Goal: Task Accomplishment & Management: Manage account settings

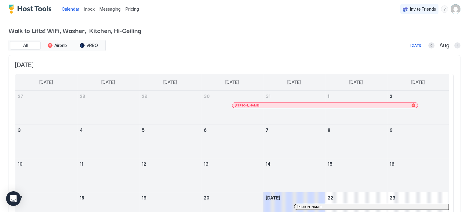
click at [451, 12] on img "User profile" at bounding box center [456, 9] width 10 height 10
click at [404, 35] on div "Settings" at bounding box center [417, 34] width 78 height 11
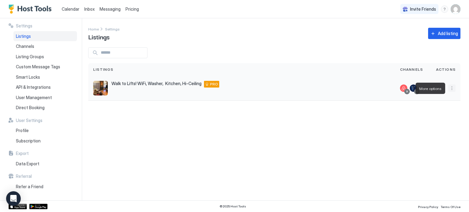
click at [449, 87] on button "More options" at bounding box center [451, 88] width 7 height 7
click at [428, 96] on span "Messaging" at bounding box center [434, 97] width 20 height 5
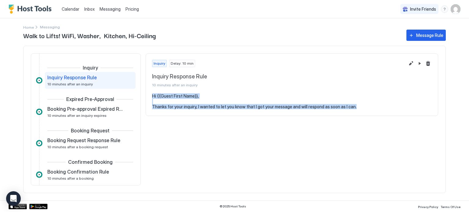
drag, startPoint x: 151, startPoint y: 96, endPoint x: 371, endPoint y: 110, distance: 220.3
click at [371, 110] on section "Hi {{Guest First Name}}, Thanks for your inquiry, I wanted to let you know that…" at bounding box center [292, 104] width 292 height 22
copy pre "Hi {{Guest First Name}}, Thanks for your inquiry, I wanted to let you know that…"
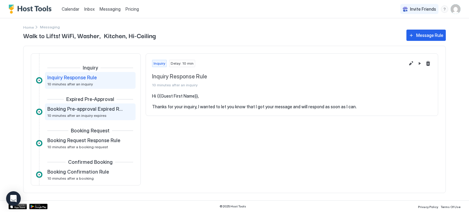
click at [64, 111] on span "Booking Pre-approval Expired Rule" at bounding box center [85, 109] width 76 height 6
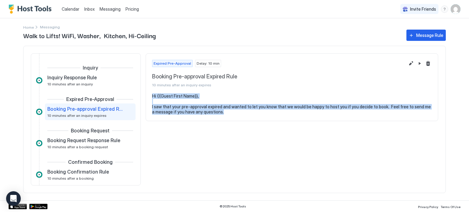
drag, startPoint x: 151, startPoint y: 96, endPoint x: 235, endPoint y: 113, distance: 85.6
click at [235, 113] on section "Hi {{Guest First Name}}, I saw that your pre-approval expired and wanted to let…" at bounding box center [292, 106] width 292 height 27
copy pre "Hi {{Guest First Name}}, I saw that your pre-approval expired and wanted to let…"
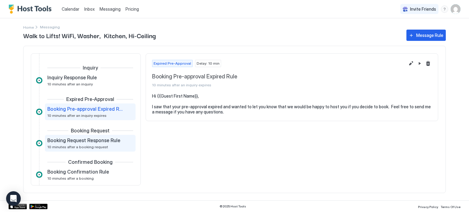
click at [60, 146] on span "10 minutes after a booking request" at bounding box center [77, 147] width 61 height 5
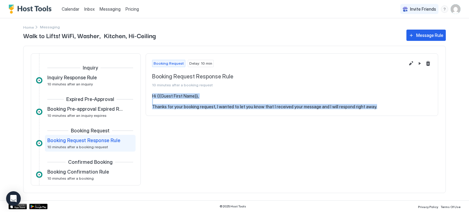
drag, startPoint x: 151, startPoint y: 94, endPoint x: 386, endPoint y: 110, distance: 235.4
click at [386, 110] on section "Hi {{Guest First Name}}, Thanks for your booking request, I wanted to let you k…" at bounding box center [292, 104] width 292 height 22
copy pre "Hi {{Guest First Name}}, Thanks for your booking request, I wanted to let you k…"
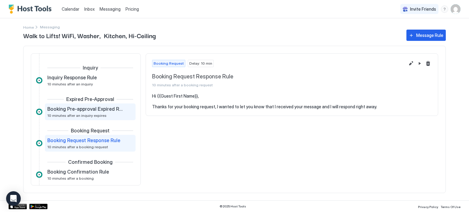
click at [68, 106] on span "Booking Pre-approval Expired Rule" at bounding box center [85, 109] width 76 height 6
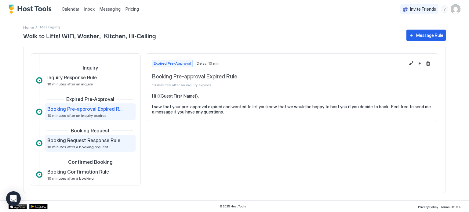
click at [56, 148] on span "10 minutes after a booking request" at bounding box center [77, 147] width 61 height 5
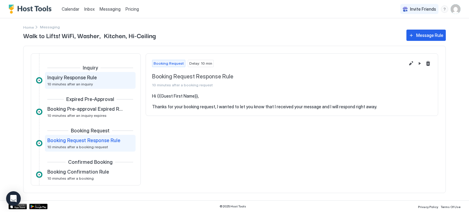
click at [56, 84] on span "10 minutes after an inquiry" at bounding box center [70, 84] width 46 height 5
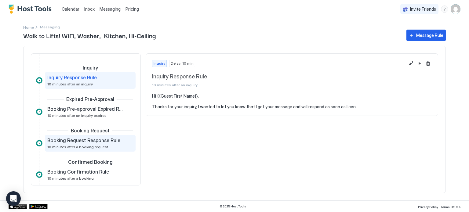
click at [66, 145] on span "10 minutes after a booking request" at bounding box center [77, 147] width 61 height 5
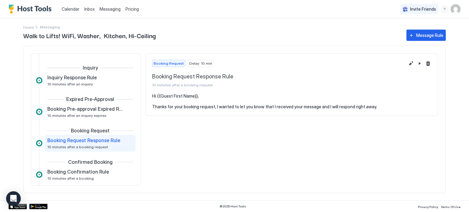
scroll to position [41, 0]
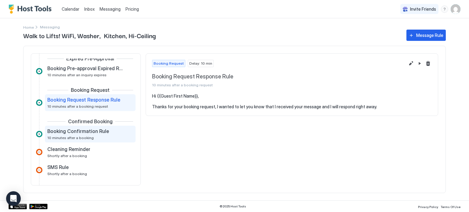
click at [68, 136] on span "10 minutes after a booking" at bounding box center [70, 138] width 46 height 5
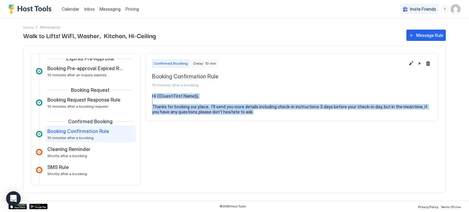
drag, startPoint x: 151, startPoint y: 94, endPoint x: 259, endPoint y: 119, distance: 110.8
click at [259, 119] on section "Hi {{Guest First Name}}, Thanks for booking our place. I'll send you more detai…" at bounding box center [292, 106] width 292 height 27
copy pre "Hi {{Guest First Name}}, Thanks for booking our place. I'll send you more detai…"
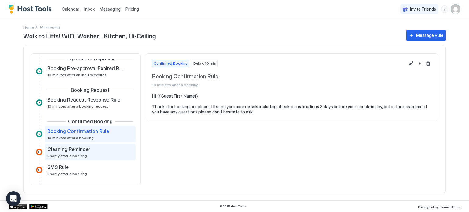
click at [61, 156] on span "Shortly after a booking" at bounding box center [67, 156] width 40 height 5
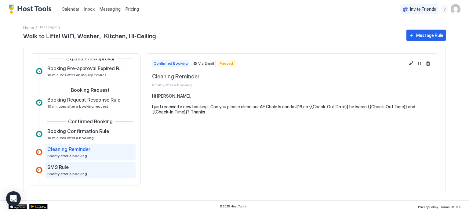
click at [72, 173] on span "Shortly after a booking" at bounding box center [67, 174] width 40 height 5
click at [82, 154] on span "Shortly after a booking" at bounding box center [67, 156] width 40 height 5
click at [77, 176] on div "SMS Rule Shortly after a booking" at bounding box center [90, 170] width 91 height 17
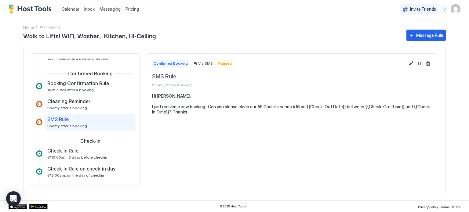
scroll to position [122, 0]
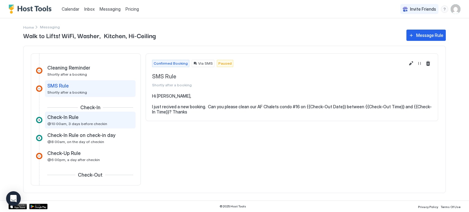
click at [56, 118] on span "Check-In Rule" at bounding box center [62, 117] width 31 height 6
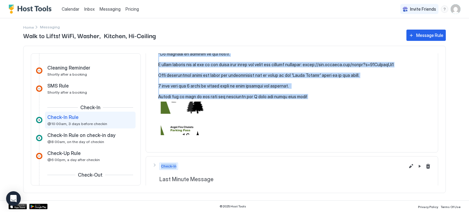
scroll to position [191, 0]
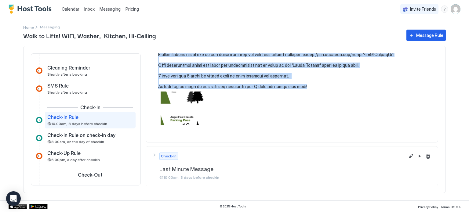
drag, startPoint x: 158, startPoint y: 94, endPoint x: 254, endPoint y: 129, distance: 102.7
click at [254, 126] on div at bounding box center [292, 13] width 280 height 223
copy pre "Hi {{Guest First Name}}, You are welcome to check-in anytime after {{Check-In T…"
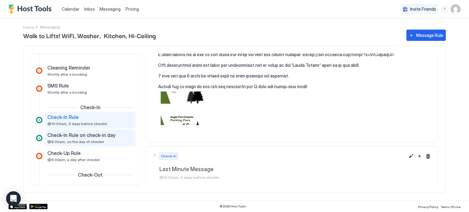
click at [67, 138] on span "Check-In Rule on check-in day" at bounding box center [81, 135] width 68 height 6
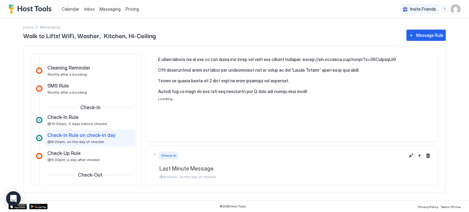
scroll to position [186, 0]
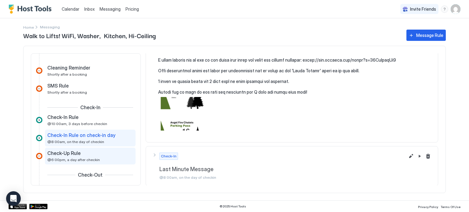
click at [56, 158] on span "@6:00pm, a day after checkin" at bounding box center [73, 160] width 53 height 5
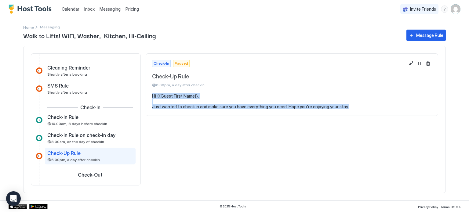
drag, startPoint x: 151, startPoint y: 94, endPoint x: 373, endPoint y: 109, distance: 222.8
click at [373, 109] on section "Hi {{Guest First Name}}, Just wanted to check in and make sure you have everyth…" at bounding box center [292, 104] width 292 height 22
copy pre "Hi {{Guest First Name}}, Just wanted to check in and make sure you have everyth…"
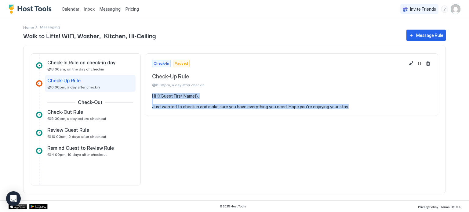
scroll to position [203, 0]
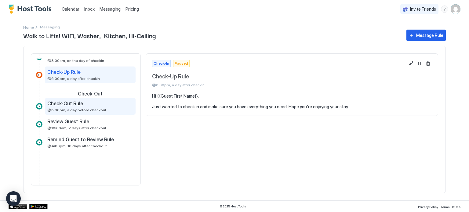
click at [73, 108] on span "@5:00pm, a day before checkout" at bounding box center [76, 110] width 59 height 5
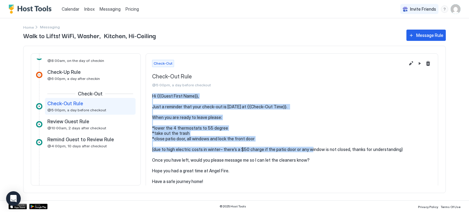
drag, startPoint x: 152, startPoint y: 95, endPoint x: 303, endPoint y: 151, distance: 160.8
click at [303, 151] on pre "Hi {{Guest First Name}}, Just a reminder that your check-out is [DATE] at {{Che…" at bounding box center [292, 138] width 280 height 91
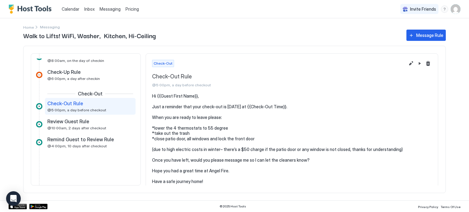
click at [240, 92] on div "Check-Out Check-Out Rule @5:00pm, a day before checkout" at bounding box center [292, 74] width 292 height 40
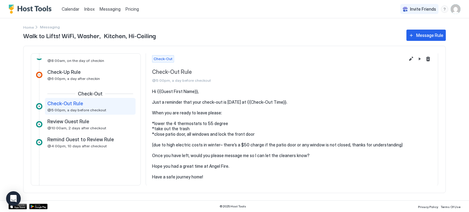
drag, startPoint x: 152, startPoint y: 76, endPoint x: 297, endPoint y: 189, distance: 184.5
click at [297, 189] on div "Inquiry Inquiry Response Rule 10 minutes after an inquiry Expired Pre-Approval …" at bounding box center [234, 120] width 423 height 148
copy div "Check-Out Rule @5:00pm, a day before checkout Hi {{Guest First Name}}, Just a r…"
click at [60, 73] on span "Check-Up Rule" at bounding box center [63, 72] width 33 height 6
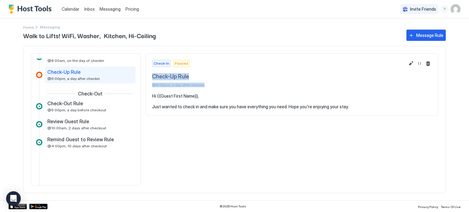
drag, startPoint x: 151, startPoint y: 74, endPoint x: 212, endPoint y: 86, distance: 61.9
click at [212, 86] on div "Check-In Paused Check-Up Rule @6:00pm, a day after checkin" at bounding box center [292, 74] width 292 height 40
copy div "Check-Up Rule @6:00pm, a day after checkin"
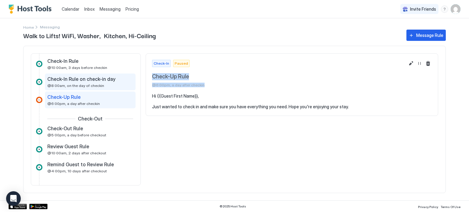
scroll to position [163, 0]
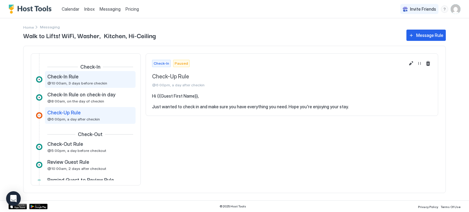
click at [62, 80] on div "Check-In Rule @10:00am, 3 days before checkin" at bounding box center [85, 80] width 77 height 12
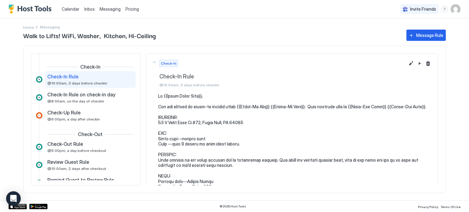
drag, startPoint x: 159, startPoint y: 75, endPoint x: 193, endPoint y: 77, distance: 33.9
click at [193, 77] on div "Check-In Check-In Rule @10:00am, 3 days before checkin" at bounding box center [278, 73] width 253 height 27
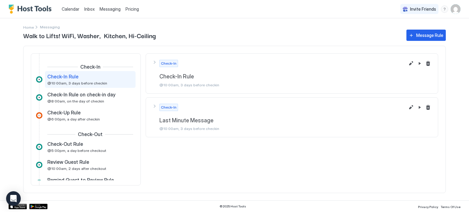
click at [160, 75] on span "Check-In Rule" at bounding box center [282, 76] width 246 height 7
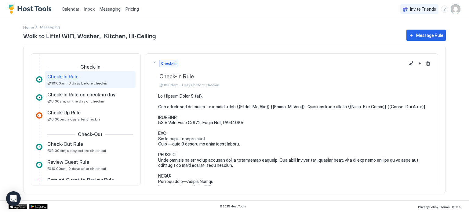
drag, startPoint x: 156, startPoint y: 75, endPoint x: 217, endPoint y: 81, distance: 61.4
click at [217, 81] on div "Check-In Check-In Rule @10:00am, 3 days before checkin" at bounding box center [278, 73] width 253 height 27
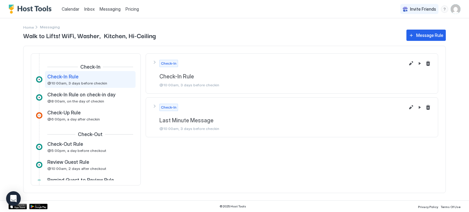
drag, startPoint x: 228, startPoint y: 86, endPoint x: 154, endPoint y: 85, distance: 74.8
click at [154, 85] on div "Check-In Check-In Rule @10:00am, 3 days before checkin" at bounding box center [278, 73] width 253 height 27
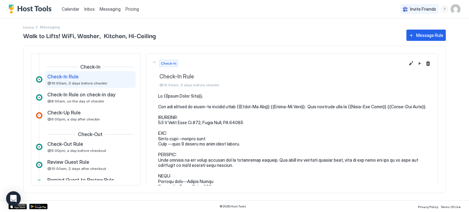
drag, startPoint x: 156, startPoint y: 75, endPoint x: 242, endPoint y: 80, distance: 85.9
click at [242, 80] on div "Check-In Check-In Rule @10:00am, 3 days before checkin" at bounding box center [278, 73] width 253 height 27
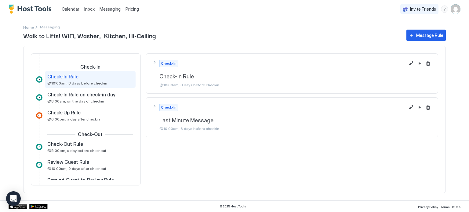
click at [230, 86] on span "@10:00am, 3 days before checkin" at bounding box center [282, 85] width 246 height 5
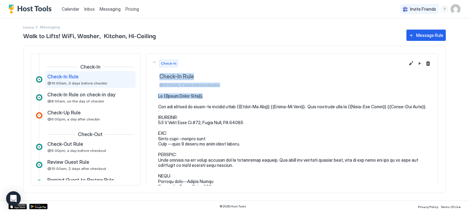
drag, startPoint x: 206, startPoint y: 95, endPoint x: 156, endPoint y: 70, distance: 56.1
click at [156, 70] on div "Check-In Check-In Rule @10:00am, 3 days before checkin" at bounding box center [292, 193] width 293 height 280
copy div "Check-In Rule @10:00am, 3 days before checkin Hi {{Guest First Name}},"
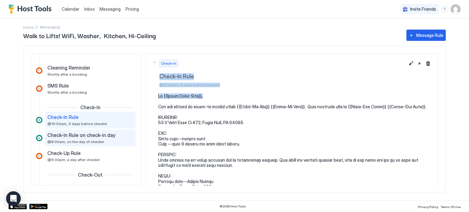
scroll to position [81, 0]
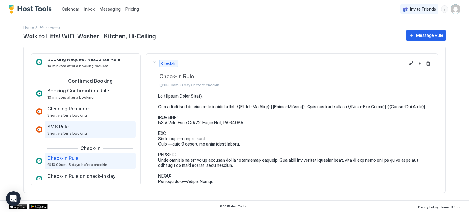
click at [71, 129] on div "SMS Rule Shortly after a booking" at bounding box center [85, 130] width 77 height 12
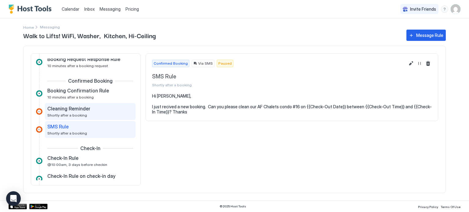
click at [86, 114] on div "Cleaning Reminder Shortly after a booking" at bounding box center [85, 112] width 77 height 12
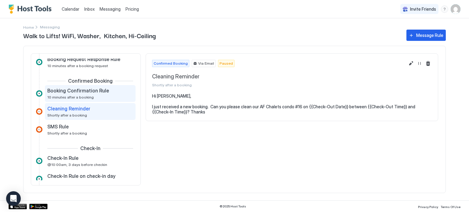
click at [76, 94] on div "Booking Confirmation Rule 10 minutes after a booking" at bounding box center [85, 94] width 77 height 12
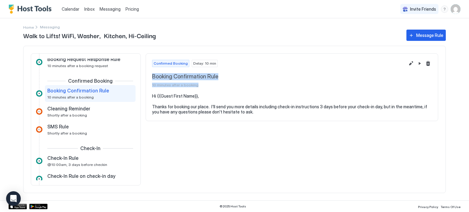
drag, startPoint x: 152, startPoint y: 74, endPoint x: 227, endPoint y: 88, distance: 76.0
click at [227, 88] on div "Confirmed Booking Delay: 10 min Booking Confirmation Rule 10 minutes after a bo…" at bounding box center [292, 74] width 292 height 40
copy div "Booking Confirmation Rule 10 minutes after a booking"
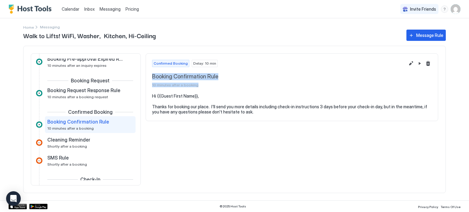
scroll to position [41, 0]
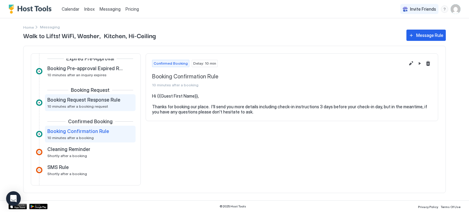
click at [77, 106] on span "10 minutes after a booking request" at bounding box center [77, 106] width 61 height 5
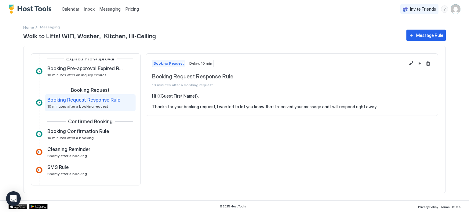
click at [152, 95] on pre "Hi {{Guest First Name}}, Thanks for your booking request, I wanted to let you k…" at bounding box center [292, 101] width 280 height 16
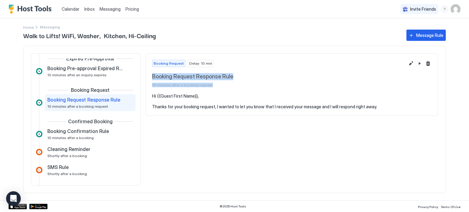
drag, startPoint x: 152, startPoint y: 75, endPoint x: 229, endPoint y: 86, distance: 77.4
click at [229, 86] on div "Booking Request Response Rule 10 minutes after a booking request" at bounding box center [278, 80] width 253 height 14
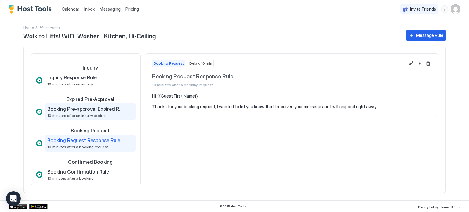
click at [76, 112] on div "Booking Pre-approval Expired Rule 10 minutes after an inquiry expires" at bounding box center [85, 112] width 77 height 12
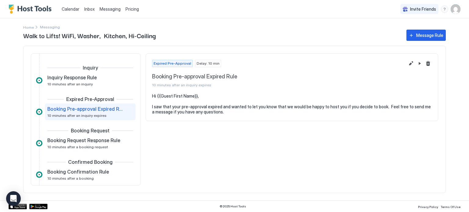
click at [151, 75] on div "Expired Pre-Approval Delay: 10 min Booking Pre-approval Expired Rule 10 minutes…" at bounding box center [292, 74] width 292 height 40
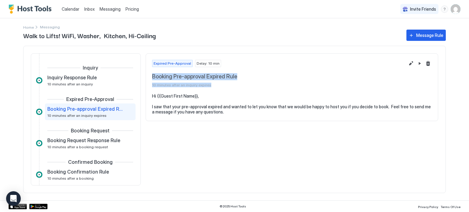
drag, startPoint x: 152, startPoint y: 75, endPoint x: 246, endPoint y: 87, distance: 94.5
click at [246, 87] on div "Booking Pre-approval Expired Rule 10 minutes after an inquiry expires" at bounding box center [278, 80] width 253 height 14
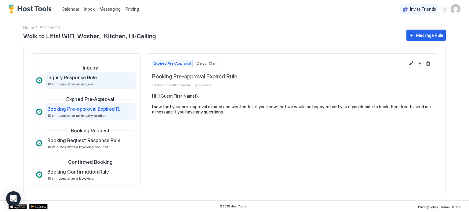
click at [60, 79] on span "Inquiry Response Rule" at bounding box center [71, 78] width 49 height 6
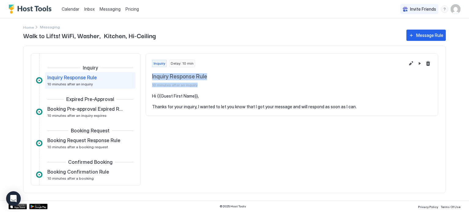
drag, startPoint x: 152, startPoint y: 75, endPoint x: 230, endPoint y: 84, distance: 78.6
click at [230, 84] on div "Inquiry Response Rule 10 minutes after an inquiry" at bounding box center [278, 80] width 253 height 14
click at [453, 10] on img "User profile" at bounding box center [456, 9] width 10 height 10
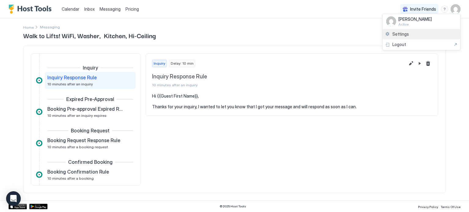
click at [409, 33] on div "Settings" at bounding box center [422, 34] width 78 height 11
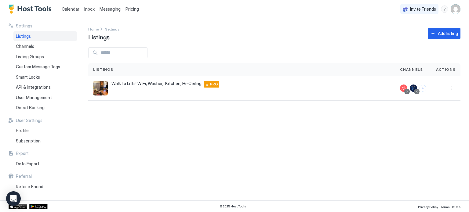
click at [449, 72] on span "Actions" at bounding box center [446, 69] width 20 height 5
click at [452, 86] on button "More options" at bounding box center [451, 88] width 7 height 7
click at [343, 138] on div at bounding box center [234, 106] width 469 height 212
click at [30, 140] on span "Subscription" at bounding box center [28, 140] width 25 height 5
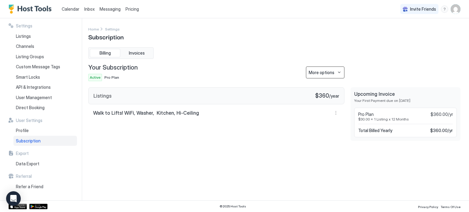
click at [341, 73] on button "More options" at bounding box center [325, 73] width 38 height 12
click at [329, 92] on span "Cancel Subscription" at bounding box center [327, 92] width 36 height 5
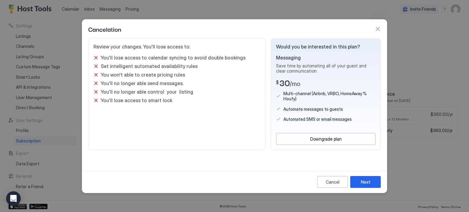
click at [379, 29] on button "button" at bounding box center [378, 29] width 6 height 6
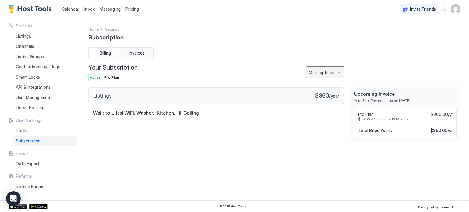
click at [341, 73] on button "More options" at bounding box center [325, 73] width 38 height 12
click at [331, 93] on span "Cancel Subscription" at bounding box center [327, 92] width 36 height 5
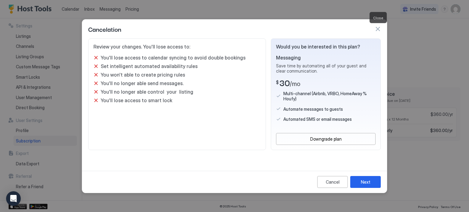
click at [379, 29] on button "button" at bounding box center [378, 29] width 6 height 6
